Goal: Find specific page/section: Find specific page/section

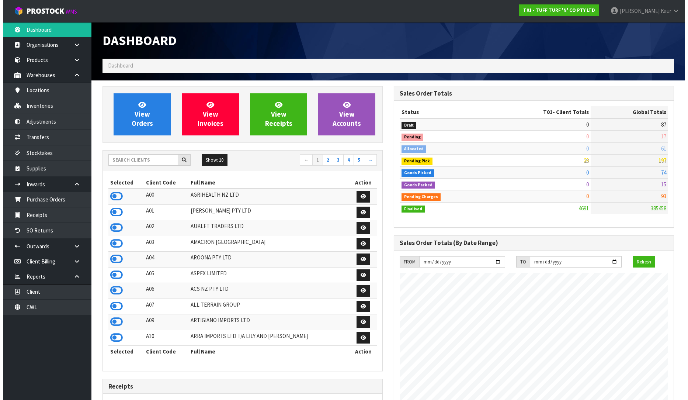
scroll to position [559, 291]
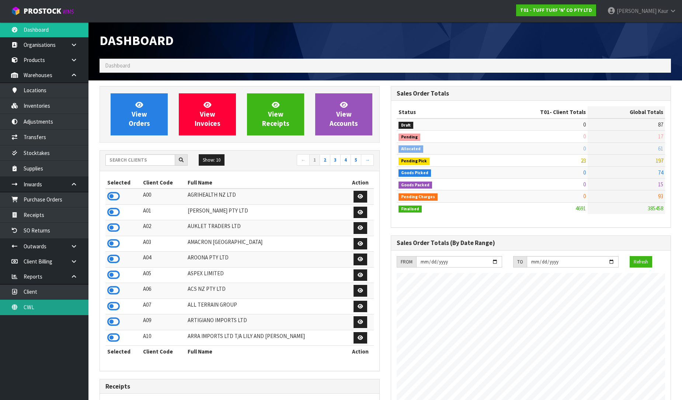
click at [46, 308] on link "CWL" at bounding box center [44, 306] width 88 height 15
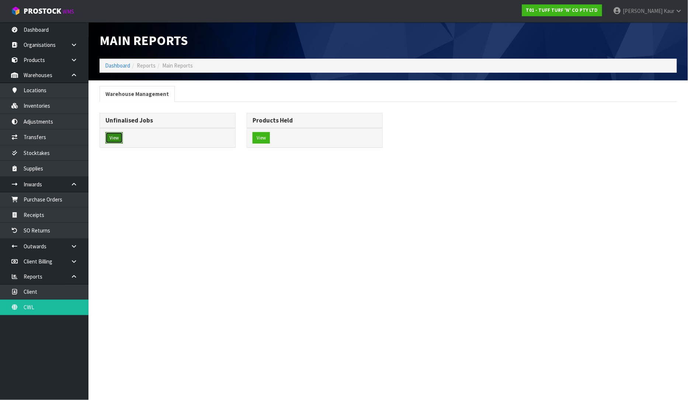
click at [111, 133] on button "View" at bounding box center [113, 138] width 17 height 12
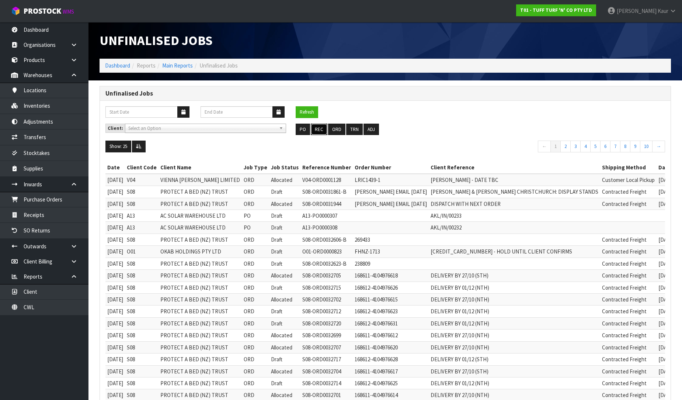
click at [319, 128] on button "REC" at bounding box center [319, 130] width 17 height 12
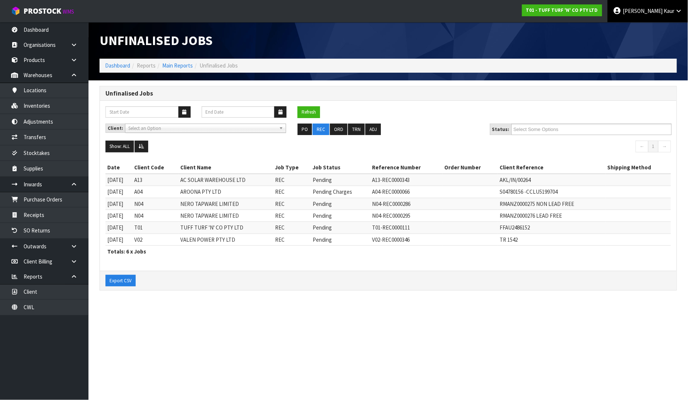
click at [677, 8] on icon at bounding box center [678, 11] width 7 height 6
click at [660, 31] on link "Logout" at bounding box center [658, 29] width 58 height 10
